Goal: Check status: Check status

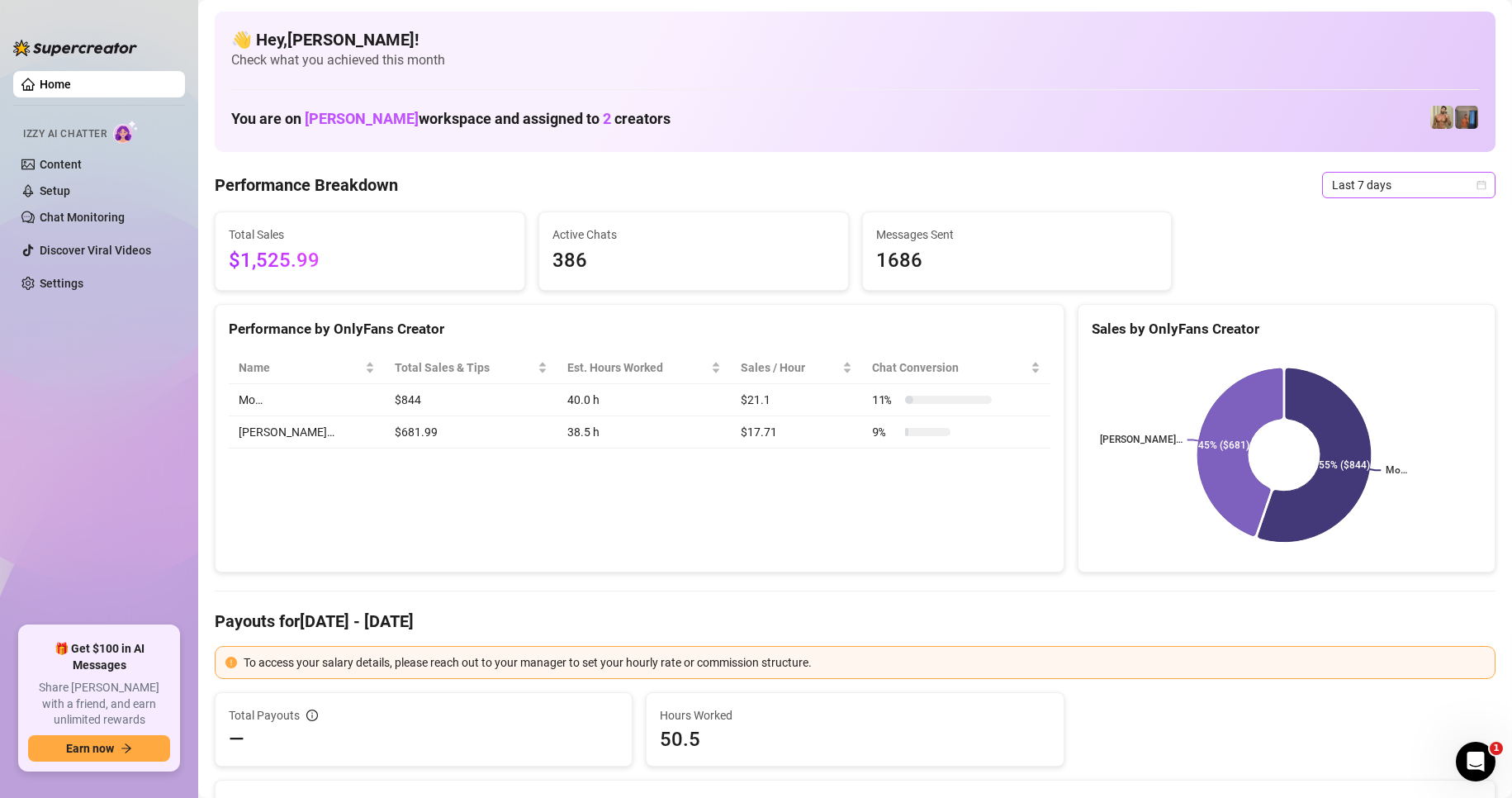
click at [1381, 194] on span "Last 7 days" at bounding box center [1409, 184] width 153 height 25
click at [1373, 323] on div "Custom date" at bounding box center [1395, 323] width 147 height 18
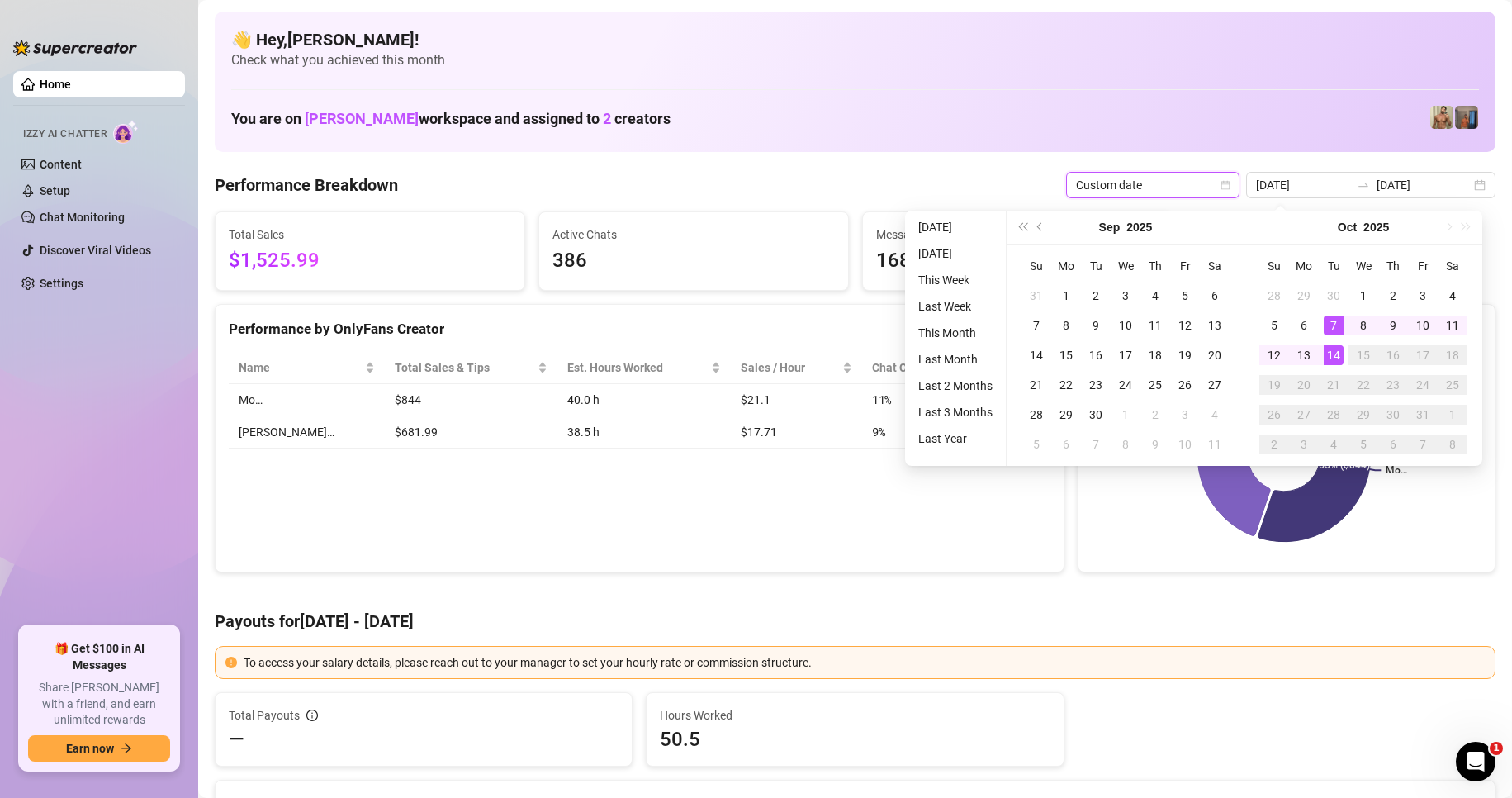
type input "[DATE]"
click at [1335, 360] on div "14" at bounding box center [1334, 355] width 20 height 20
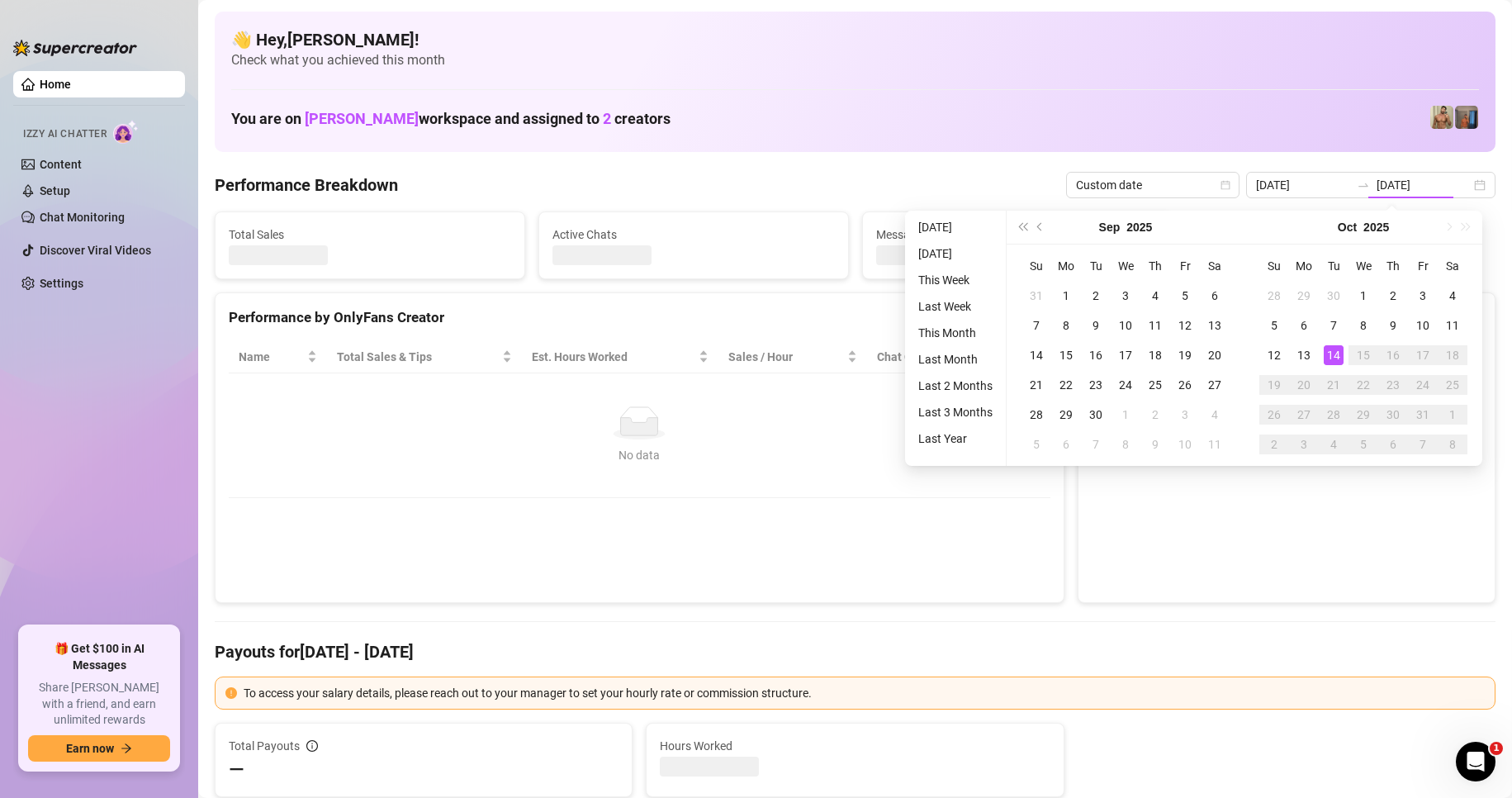
type input "[DATE]"
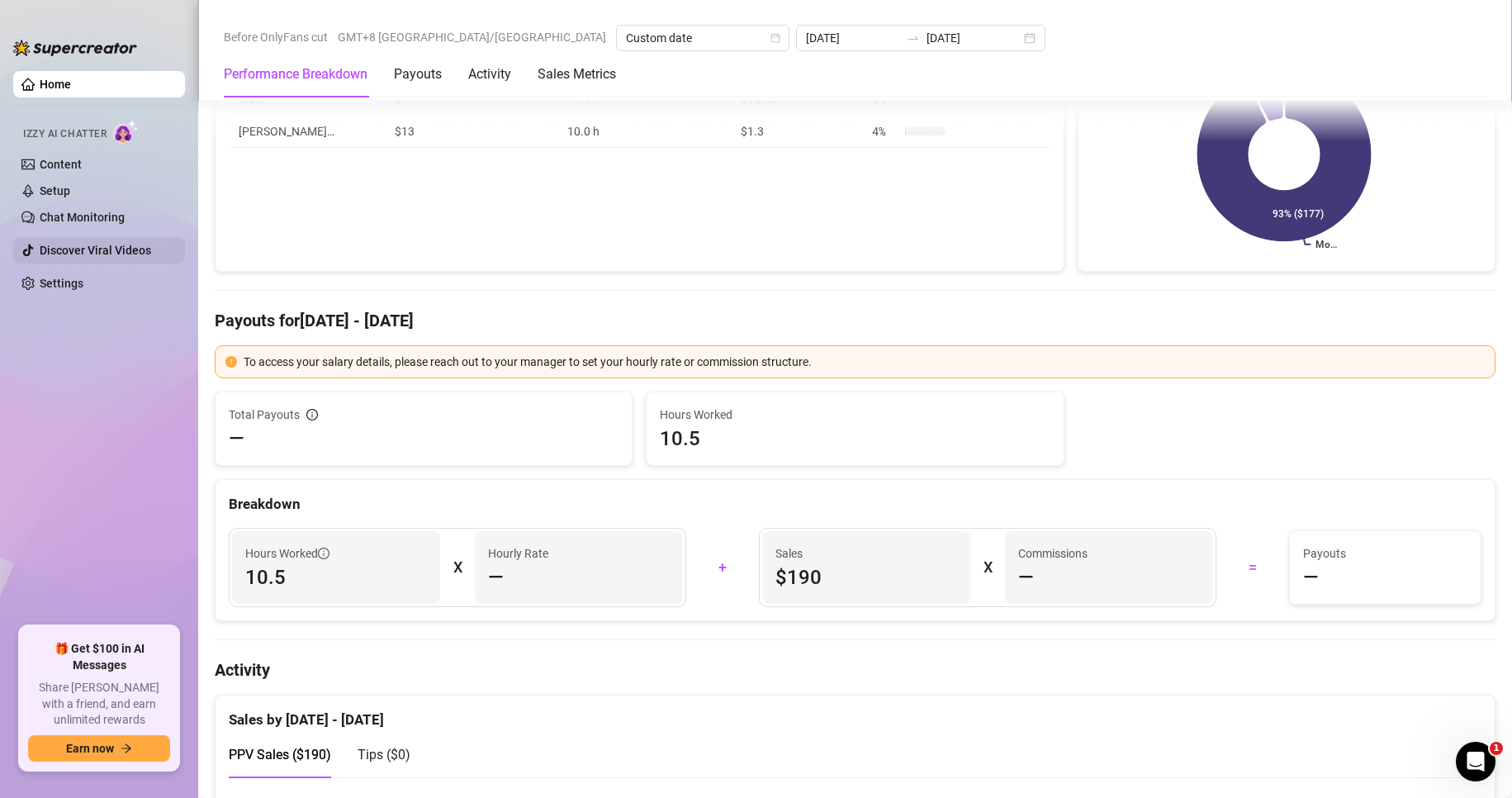
scroll to position [331, 0]
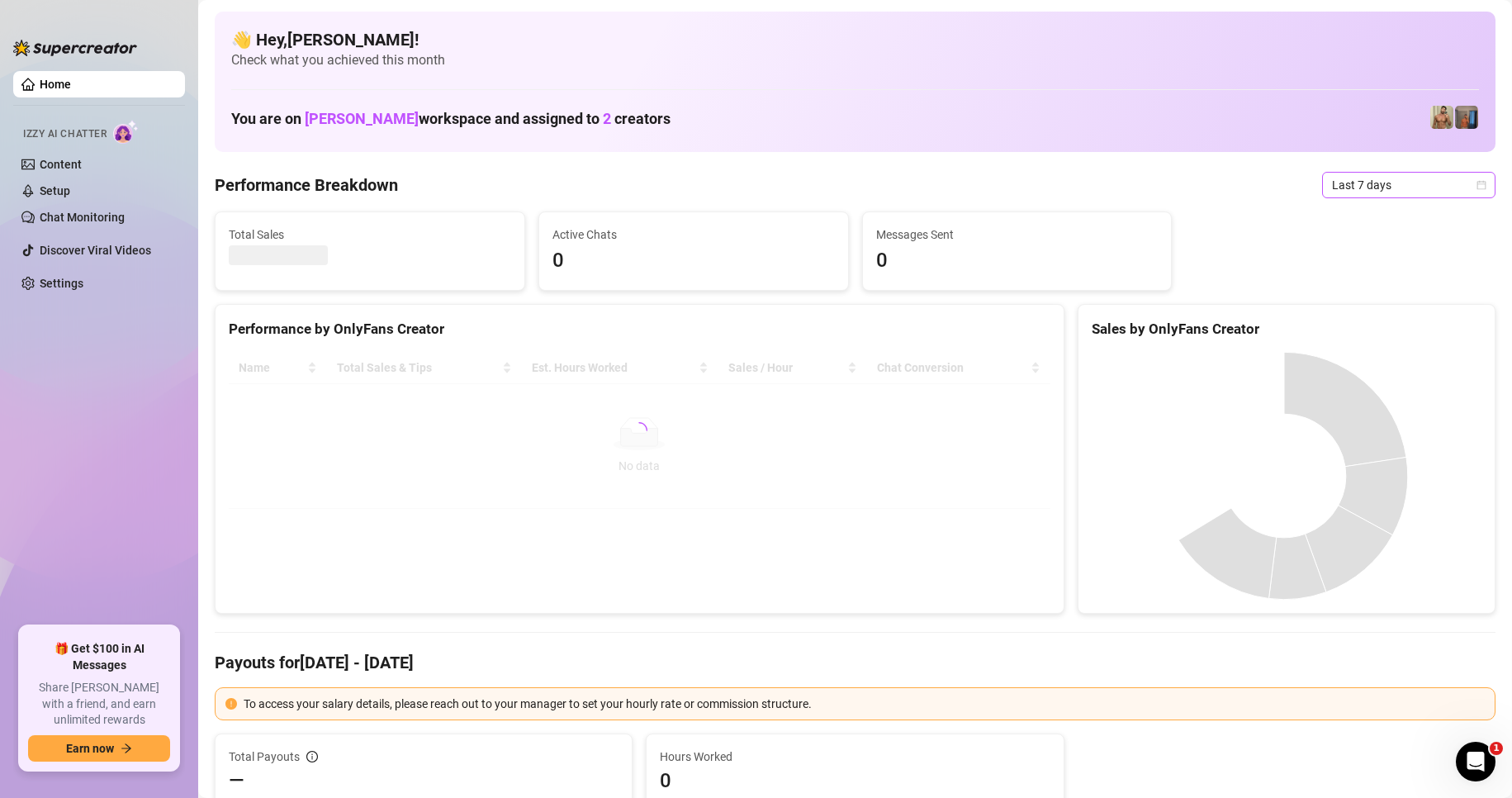
click at [1355, 189] on span "Last 7 days" at bounding box center [1409, 184] width 153 height 25
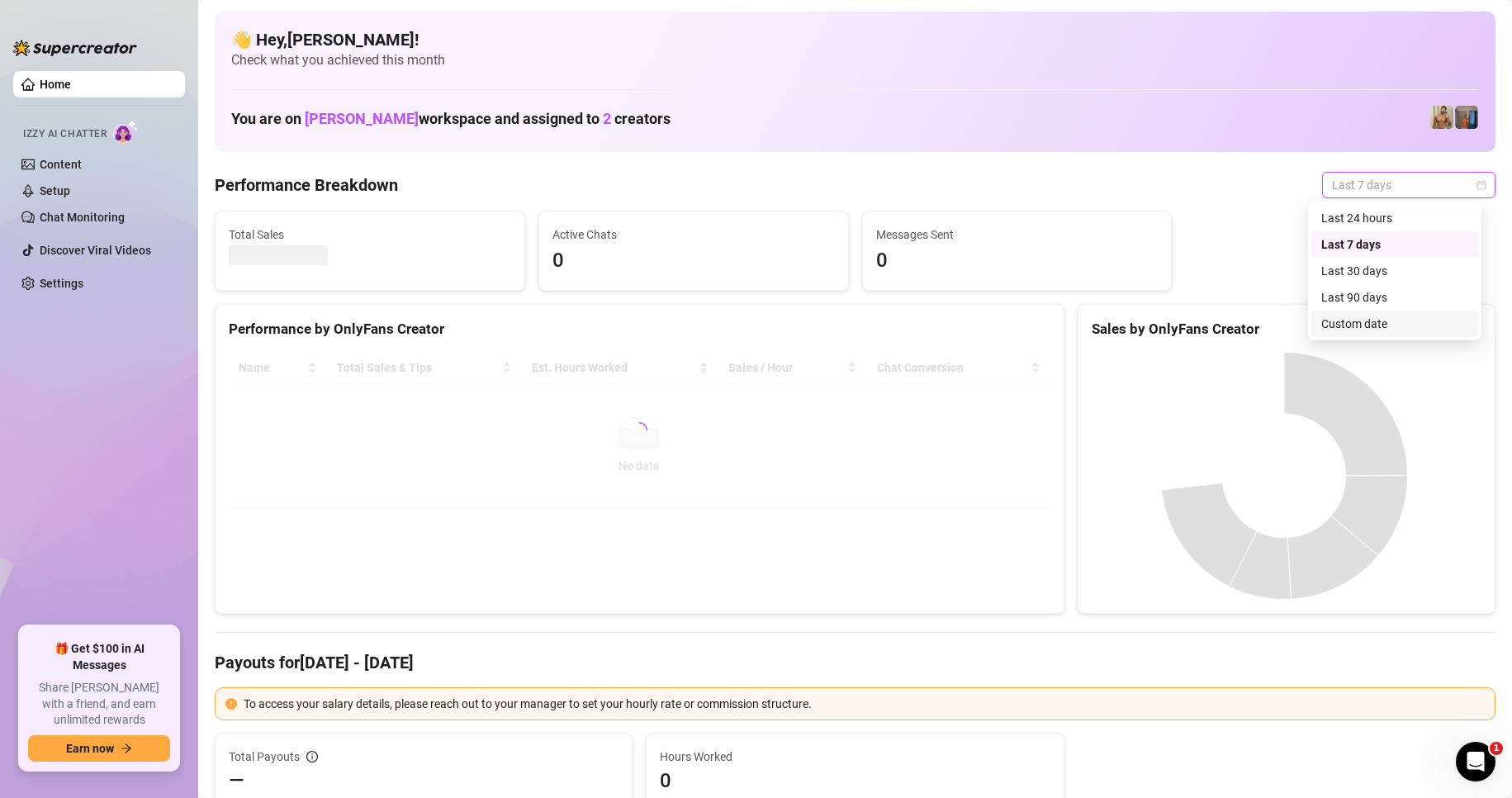
click at [1381, 331] on div "Custom date" at bounding box center [1395, 323] width 147 height 18
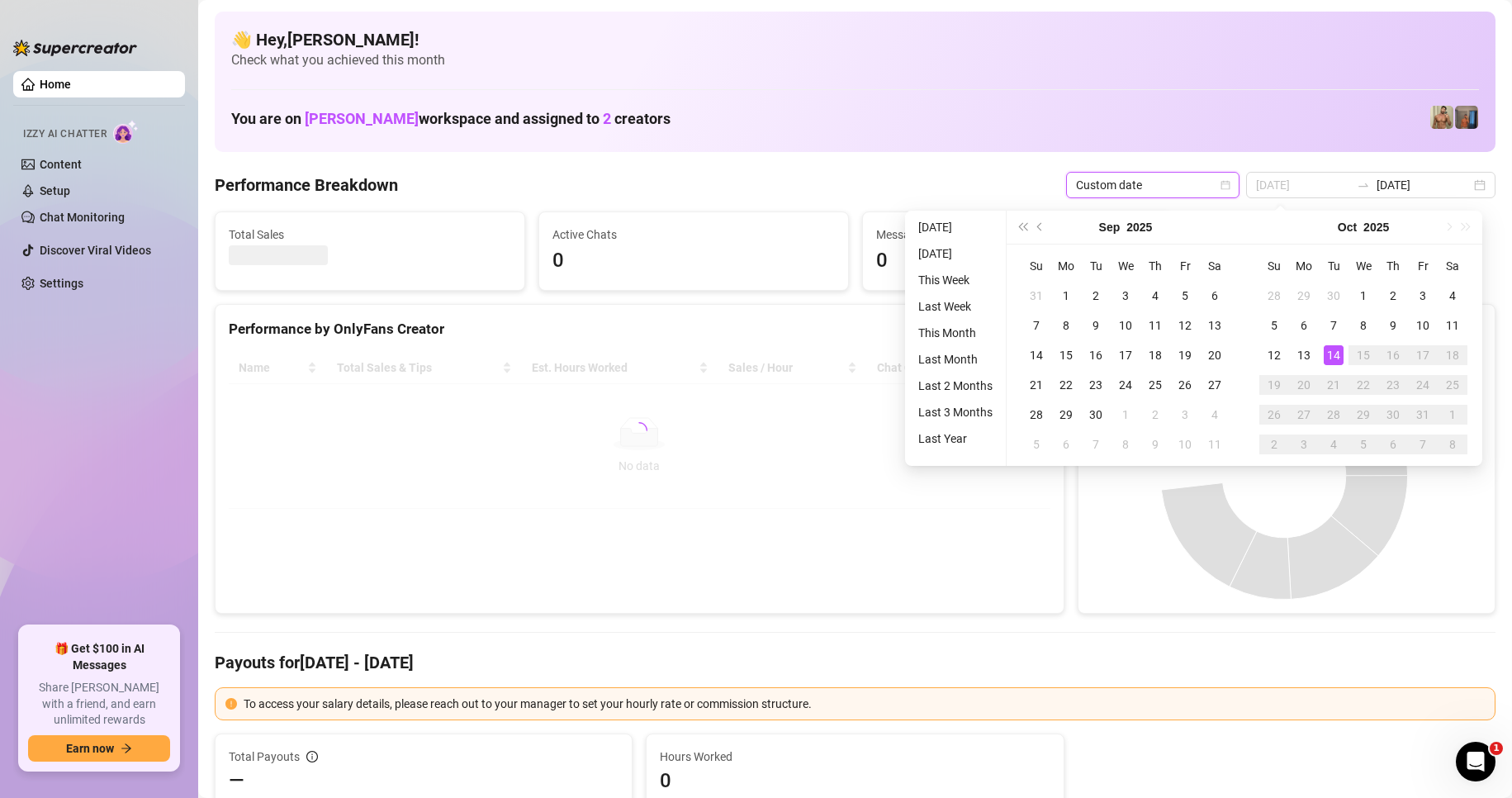
type input "[DATE]"
click at [1335, 350] on div "14" at bounding box center [1334, 355] width 20 height 20
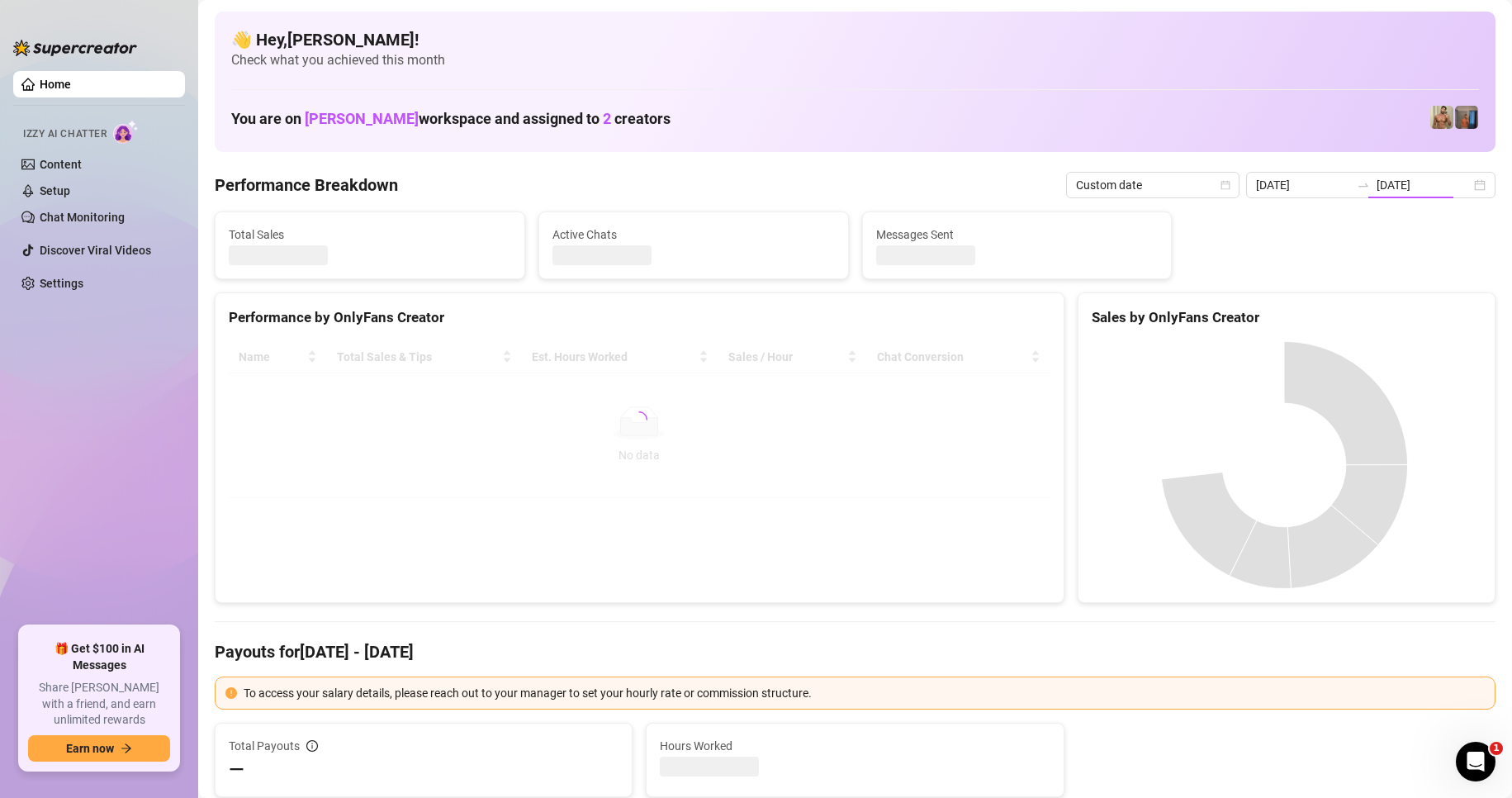
type input "[DATE]"
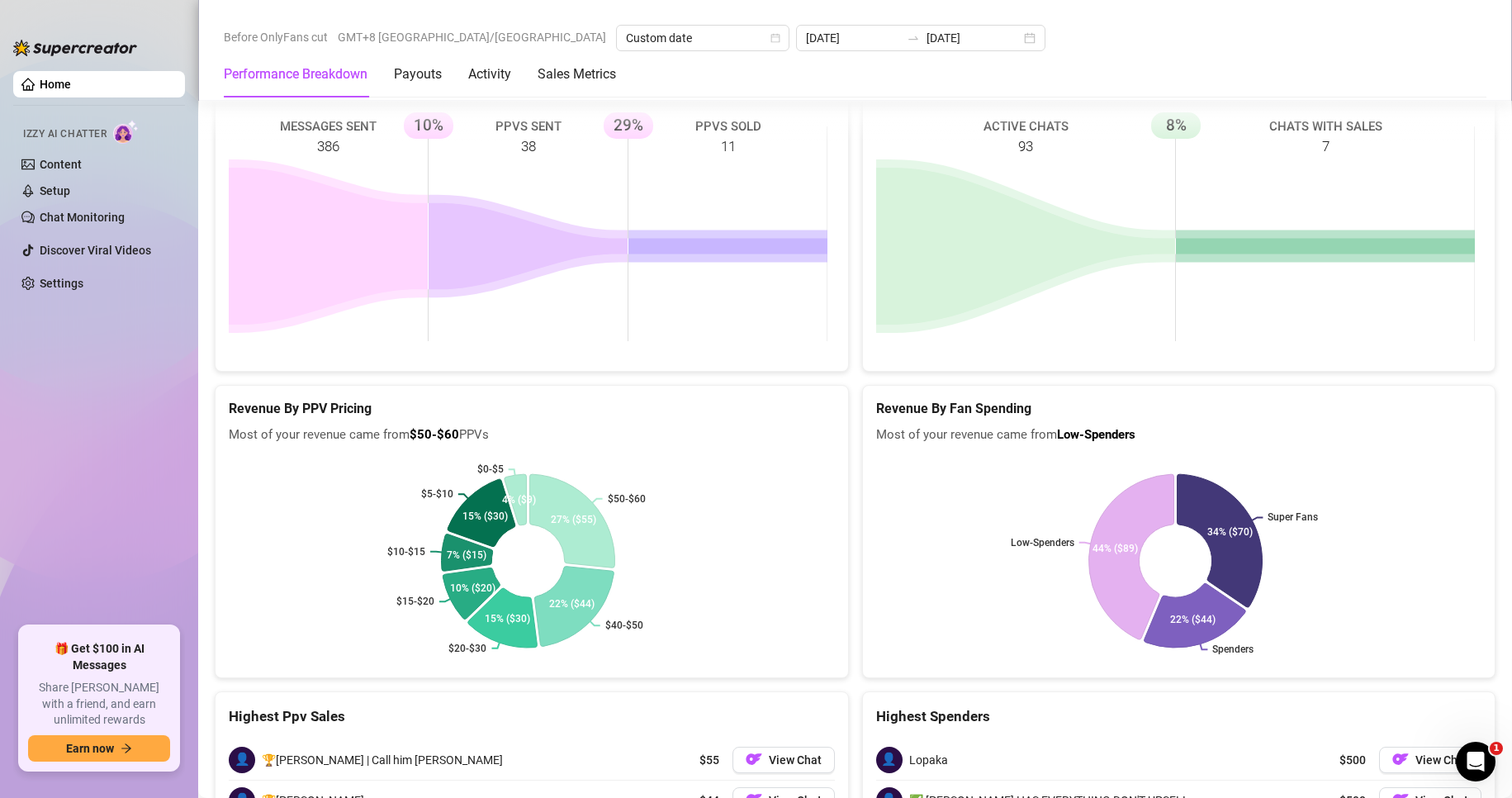
scroll to position [2572, 0]
